Goal: Find specific page/section: Find specific page/section

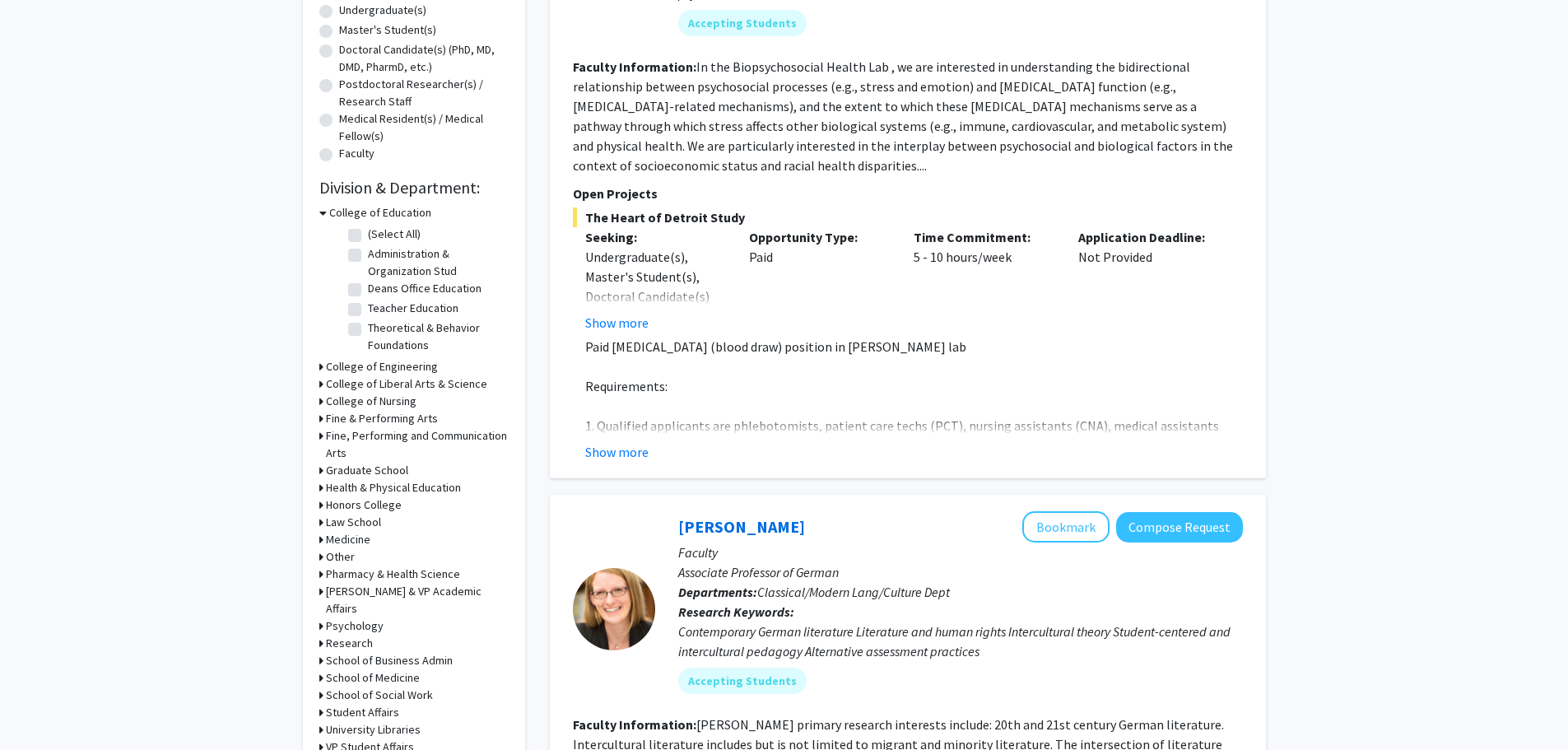
scroll to position [412, 0]
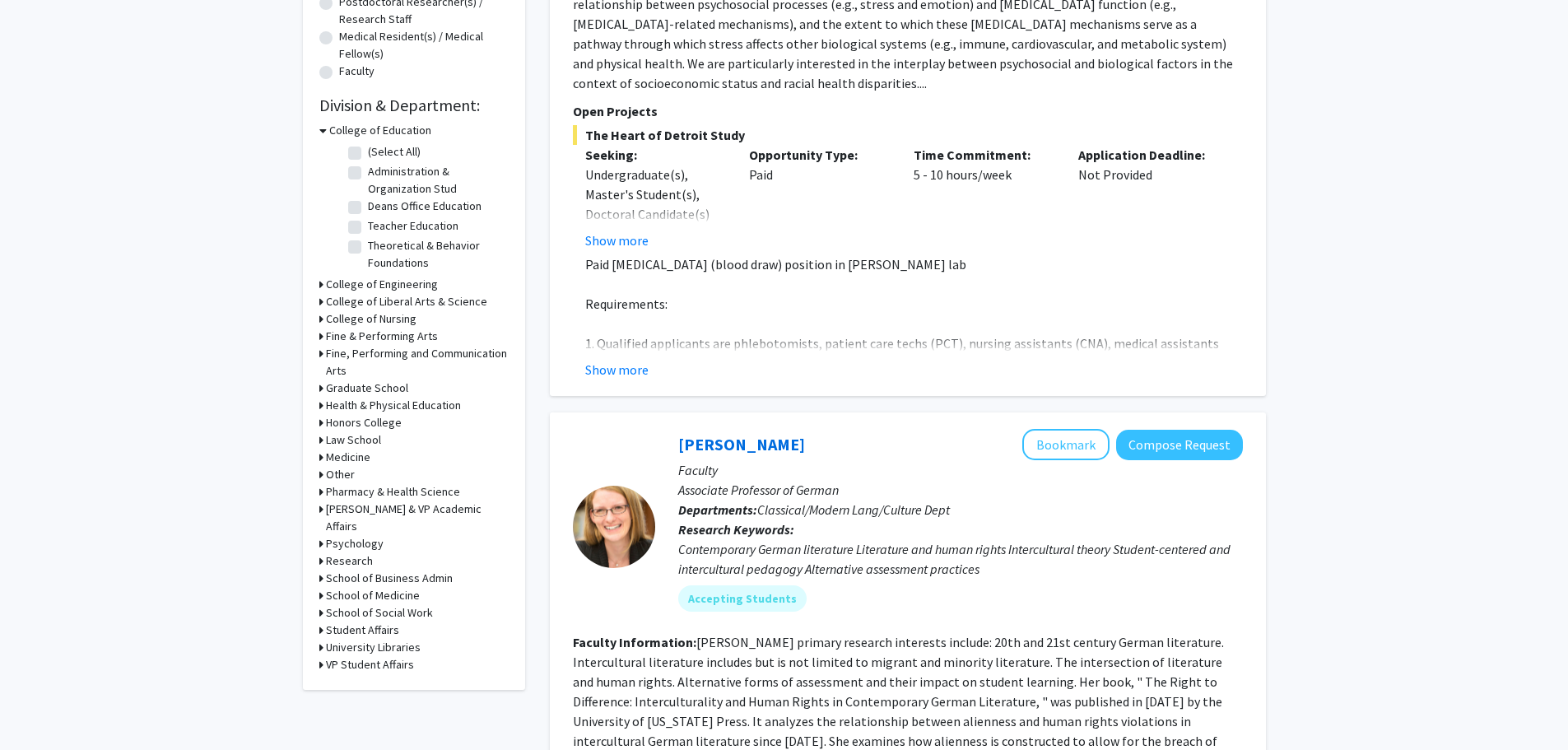
click at [368, 587] on h3 "School of Medicine" at bounding box center [373, 596] width 94 height 17
click at [349, 450] on h3 "Medicine" at bounding box center [348, 457] width 44 height 17
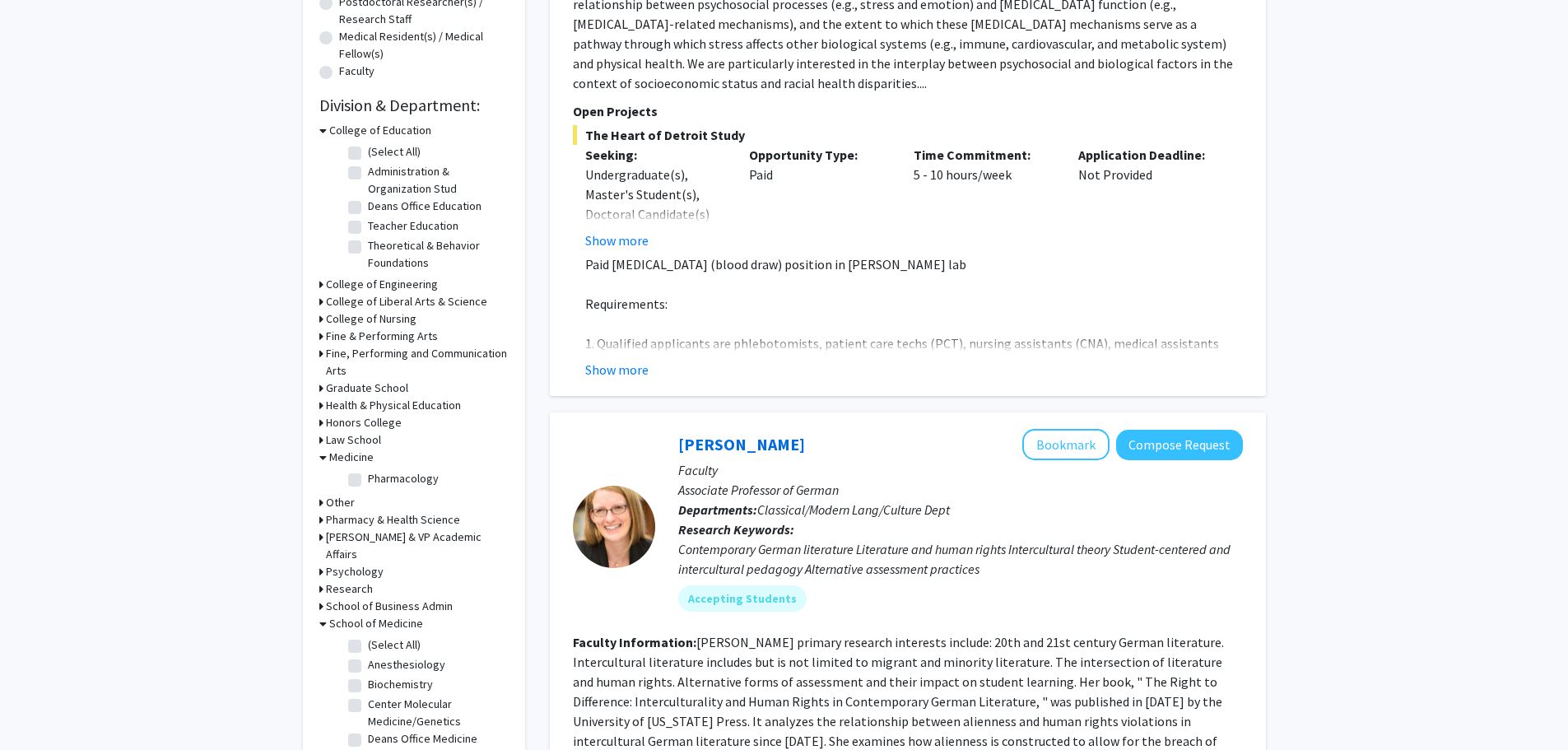
click at [349, 449] on h3 "Medicine" at bounding box center [351, 457] width 44 height 17
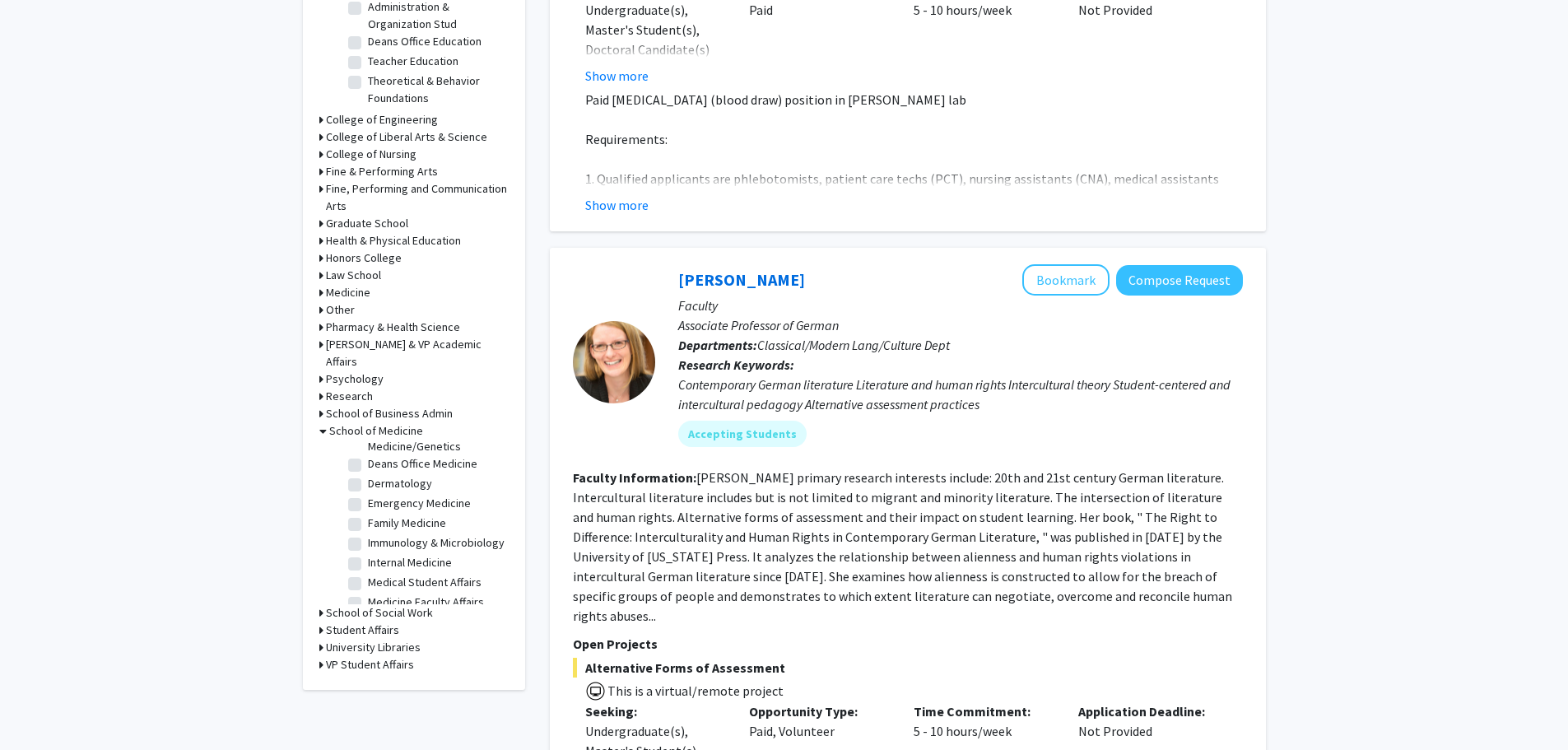
scroll to position [0, 0]
click at [368, 463] on label "Anesthesiology" at bounding box center [407, 472] width 77 height 17
click at [368, 463] on input "Anesthesiology" at bounding box center [374, 469] width 11 height 11
checkbox input "true"
